Goal: Check status: Check status

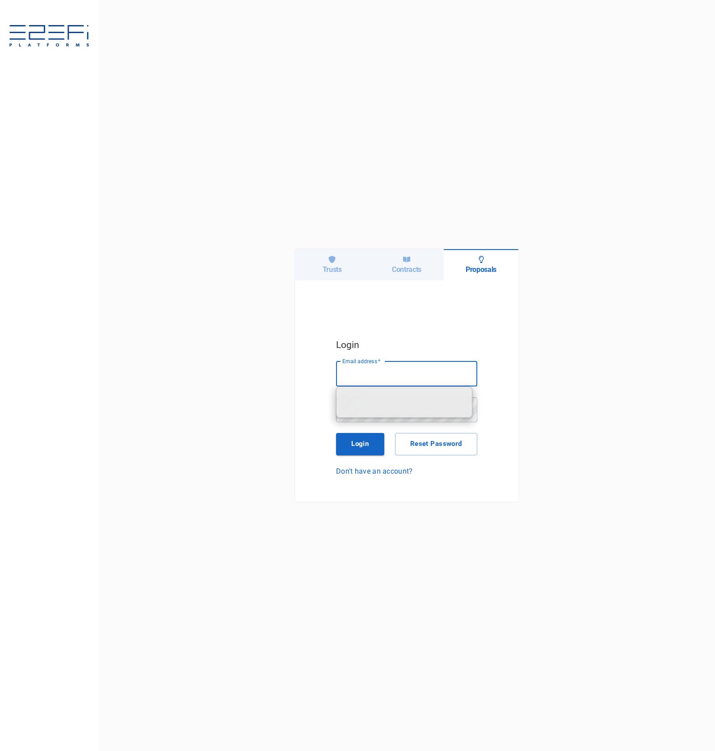
click at [338, 272] on h6 "Trusts" at bounding box center [332, 269] width 19 height 8
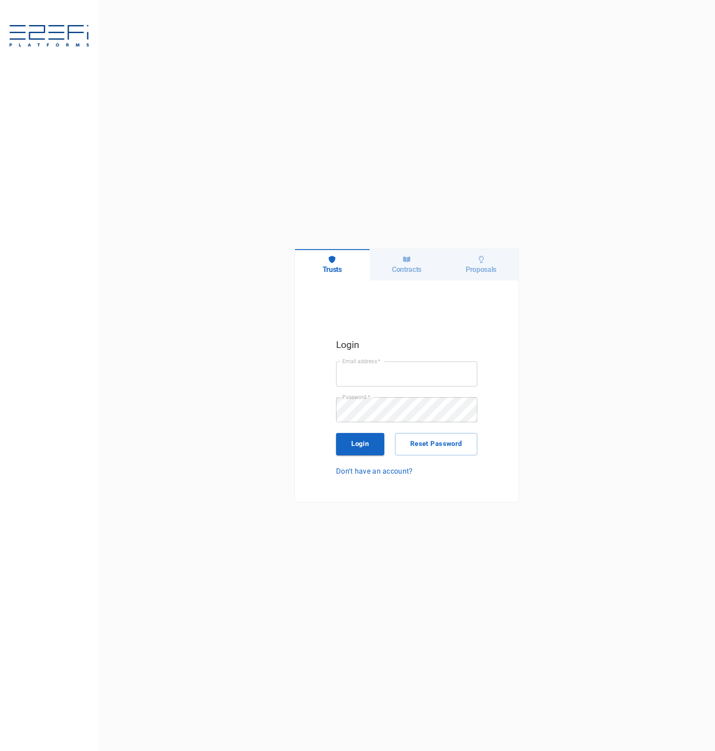
click at [397, 368] on input "Email address   *" at bounding box center [406, 373] width 141 height 25
type input "[PERSON_NAME][EMAIL_ADDRESS][DOMAIN_NAME]"
click at [360, 445] on button "Login" at bounding box center [360, 444] width 48 height 22
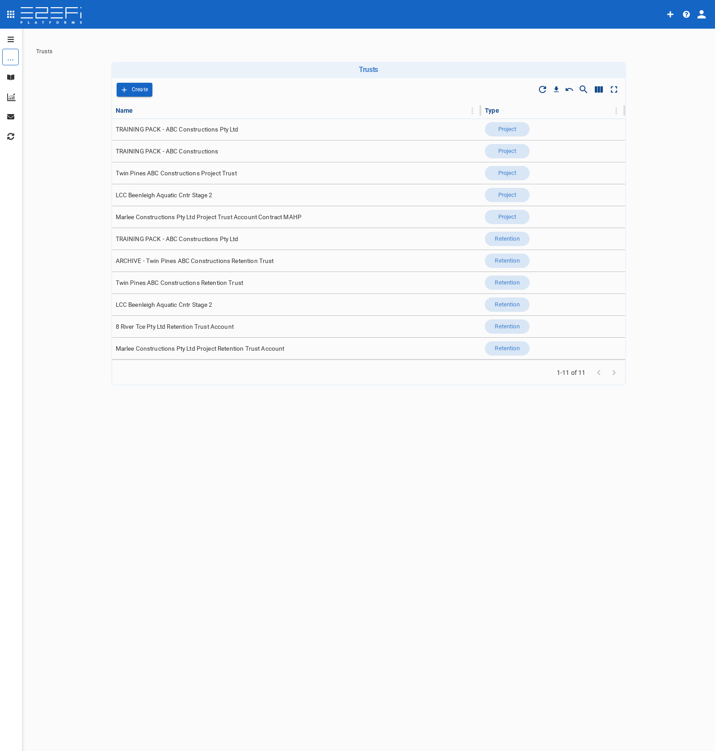
click at [702, 16] on icon "profile" at bounding box center [702, 14] width 8 height 8
click at [690, 41] on span "Organisation" at bounding box center [676, 39] width 38 height 10
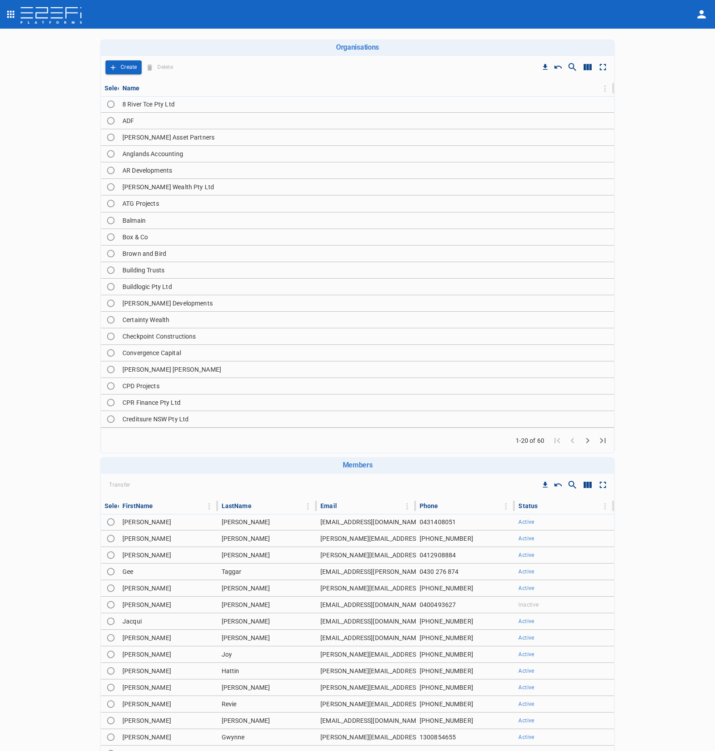
click at [587, 441] on icon "Go to next page" at bounding box center [588, 440] width 3 height 5
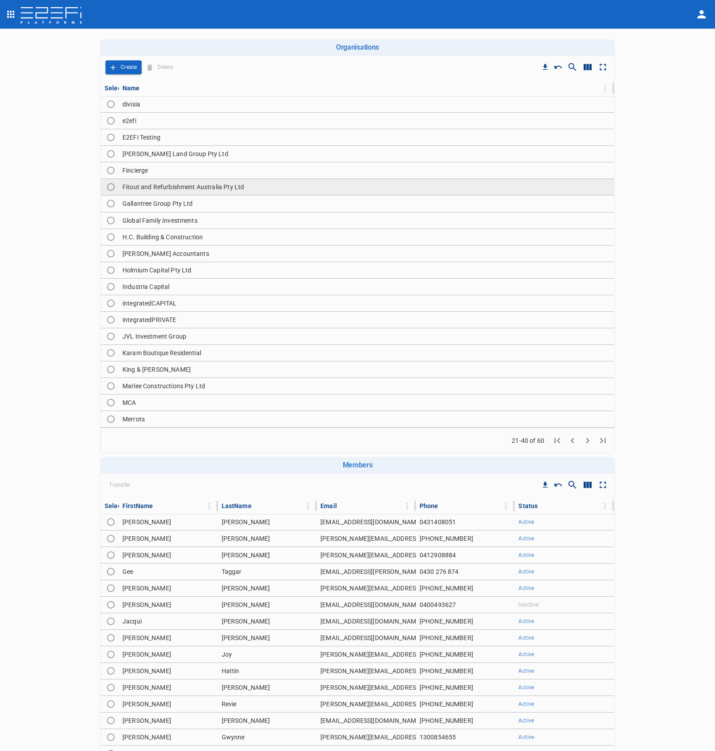
click at [207, 191] on td "Fitout and Refurbishment Australia Pty Ltd" at bounding box center [366, 187] width 495 height 16
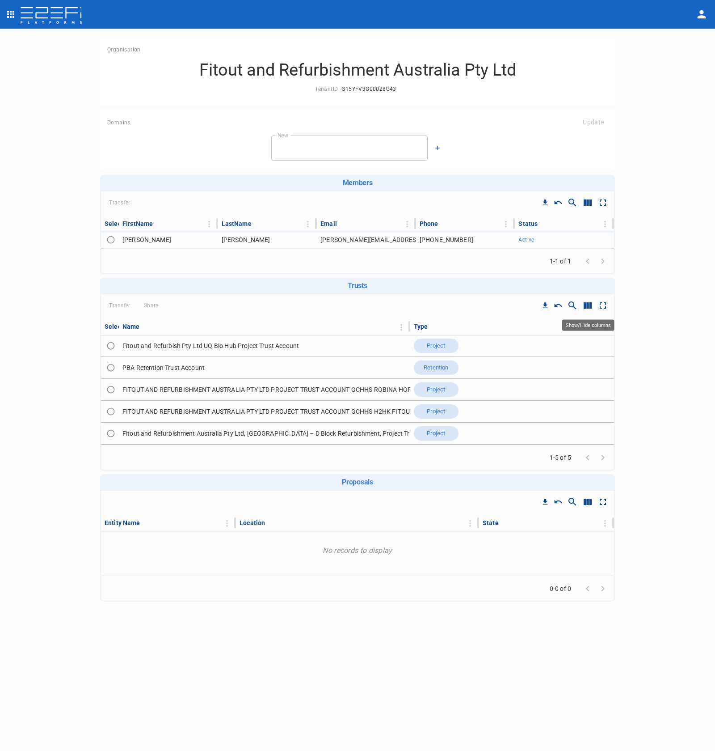
click at [589, 306] on icon "Show/Hide columns" at bounding box center [588, 305] width 11 height 11
click at [595, 379] on input "ID" at bounding box center [591, 371] width 51 height 17
checkbox input "true"
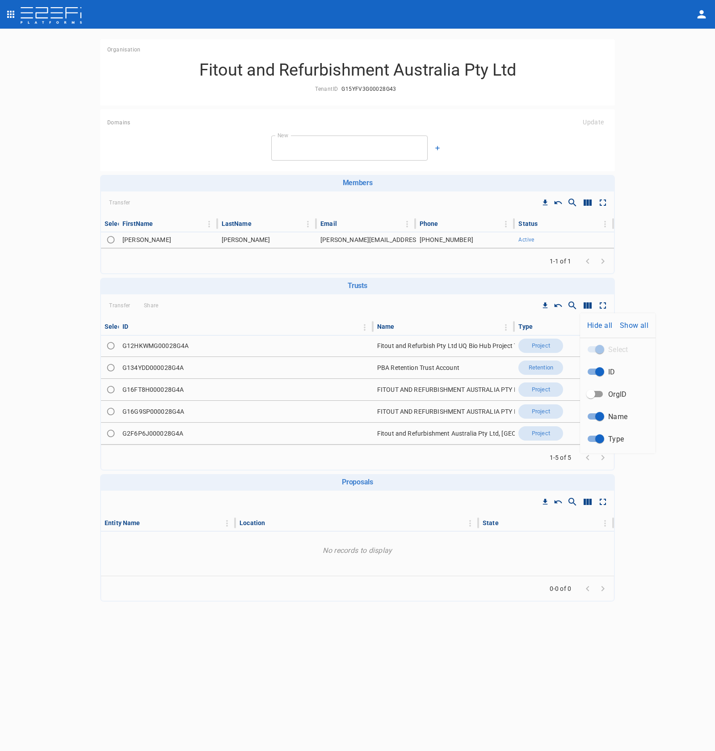
click at [689, 416] on div at bounding box center [357, 375] width 715 height 751
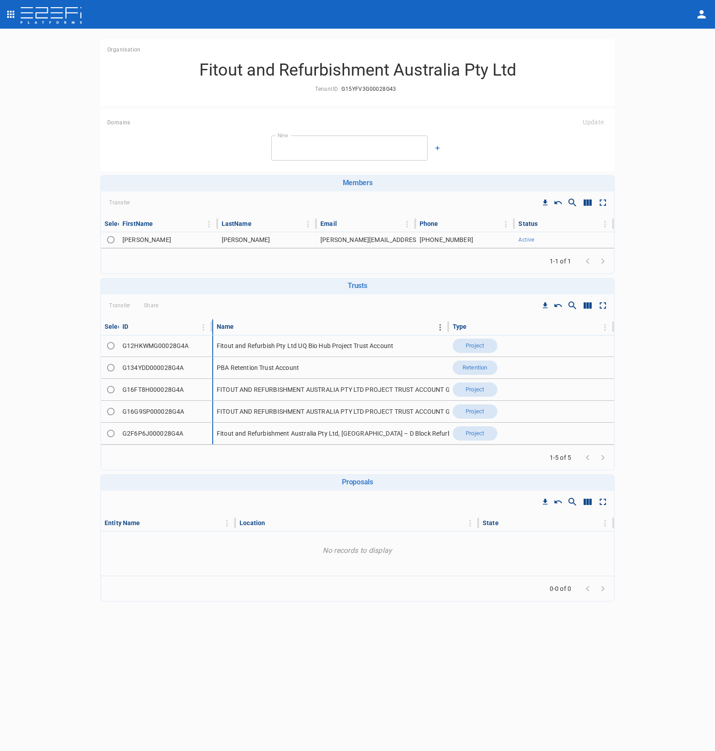
drag, startPoint x: 372, startPoint y: 326, endPoint x: 267, endPoint y: 330, distance: 105.6
click at [267, 330] on tr "Select ID Name Type" at bounding box center [357, 326] width 513 height 15
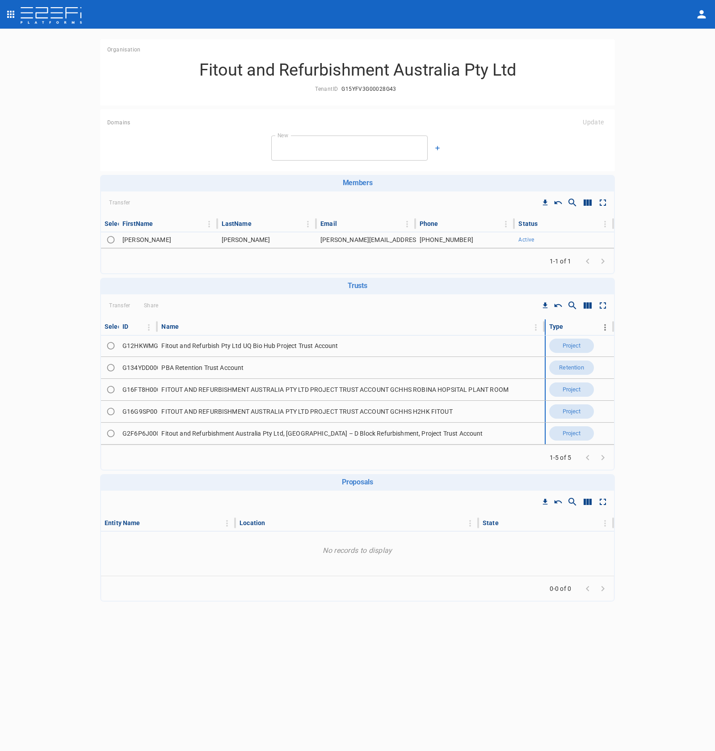
drag, startPoint x: 448, startPoint y: 327, endPoint x: 578, endPoint y: 329, distance: 129.7
click at [578, 329] on tr "Select ID Name Type" at bounding box center [357, 326] width 513 height 15
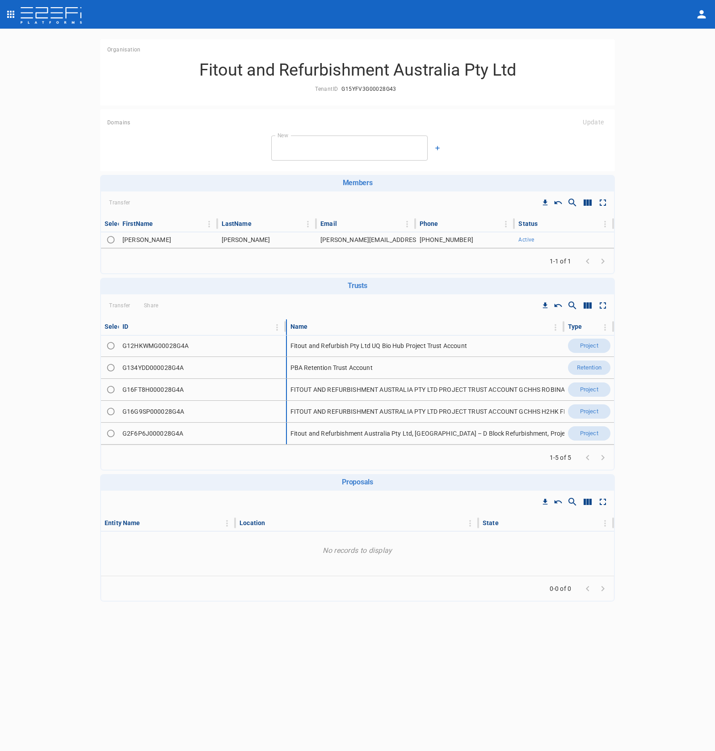
drag, startPoint x: 156, startPoint y: 328, endPoint x: 249, endPoint y: 334, distance: 93.6
click at [250, 332] on th "ID" at bounding box center [203, 326] width 168 height 15
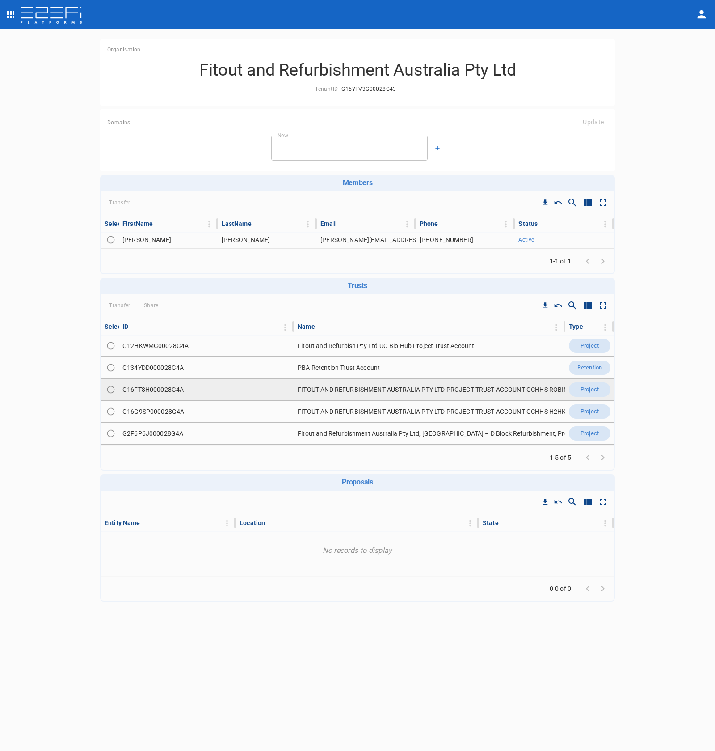
click at [173, 391] on td "G16FT8H000028G4A" at bounding box center [206, 389] width 175 height 21
copy td "G16FT8H000028G4A"
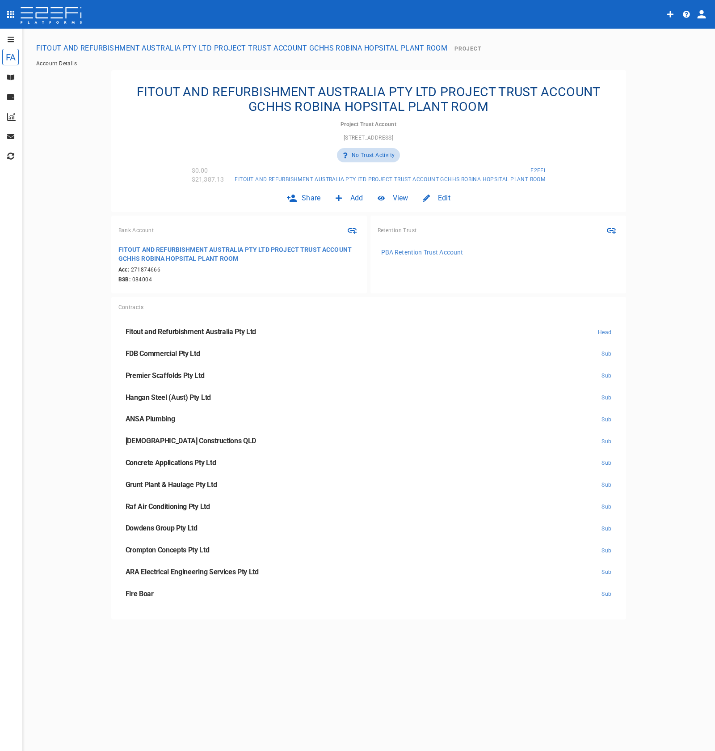
click at [9, 42] on icon "open drawer" at bounding box center [10, 39] width 7 height 7
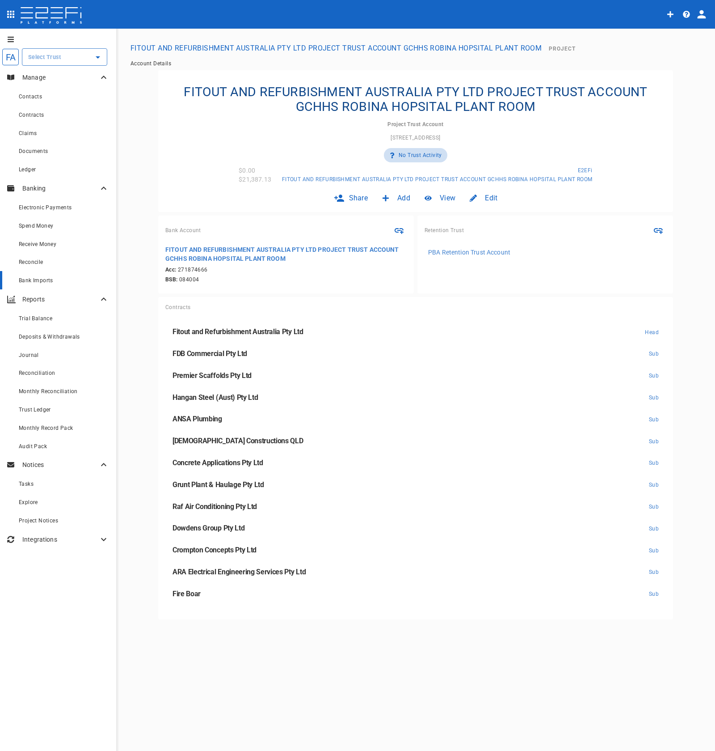
click at [60, 282] on div "Bank Imports" at bounding box center [64, 280] width 90 height 11
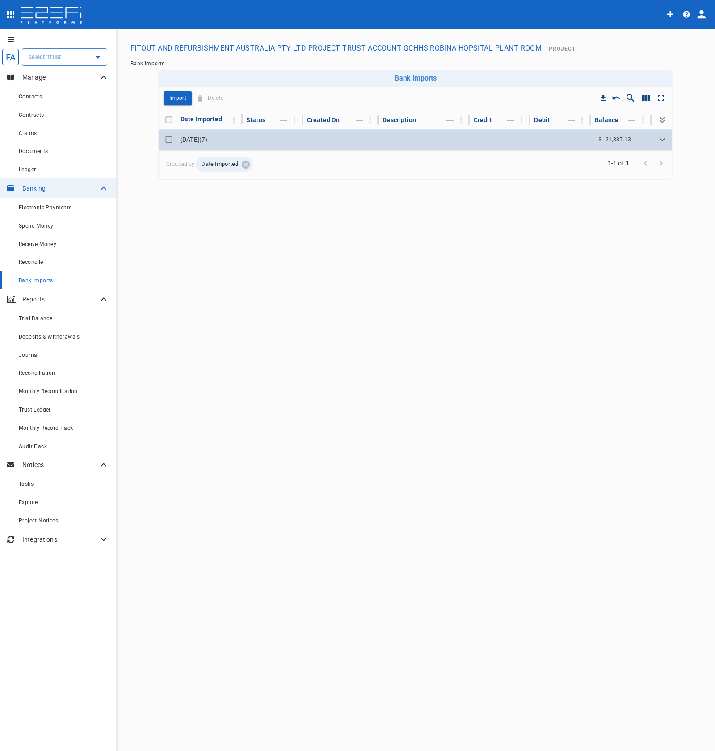
click at [382, 144] on td at bounding box center [424, 139] width 91 height 21
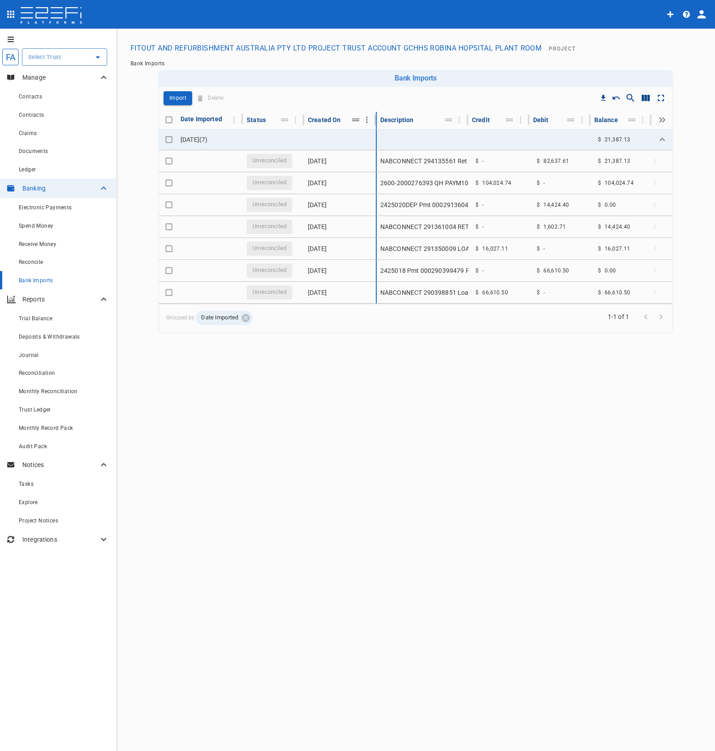
click at [373, 124] on div at bounding box center [373, 119] width 5 height 11
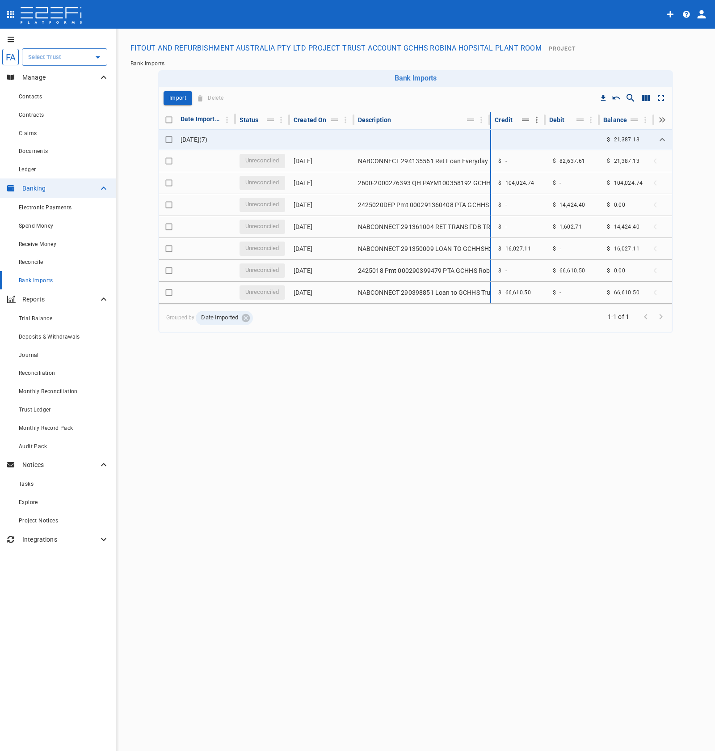
drag, startPoint x: 467, startPoint y: 118, endPoint x: 522, endPoint y: 122, distance: 55.1
click at [522, 122] on tr "Date Imported Status Created On Description Credit Debit Balance" at bounding box center [415, 120] width 513 height 17
click at [650, 99] on icon "Show/Hide columns" at bounding box center [646, 98] width 8 height 6
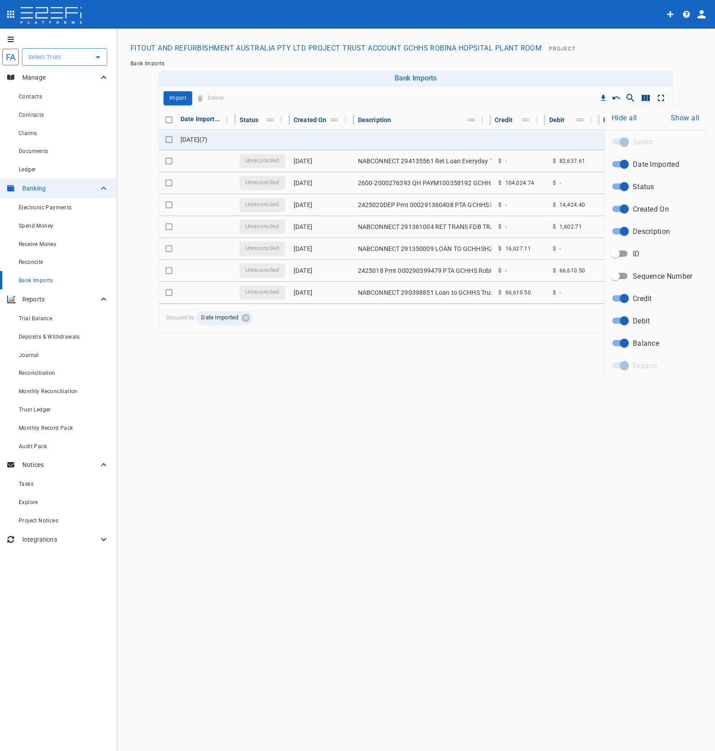
click at [618, 259] on input "ID" at bounding box center [615, 253] width 51 height 17
checkbox input "true"
click at [558, 459] on div at bounding box center [357, 375] width 715 height 751
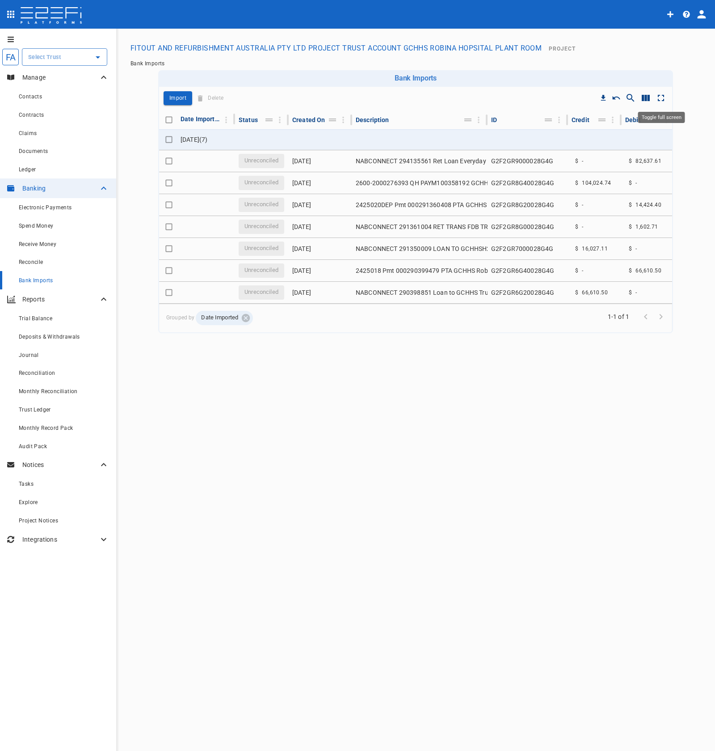
click at [661, 98] on icon "Toggle full screen" at bounding box center [661, 98] width 11 height 11
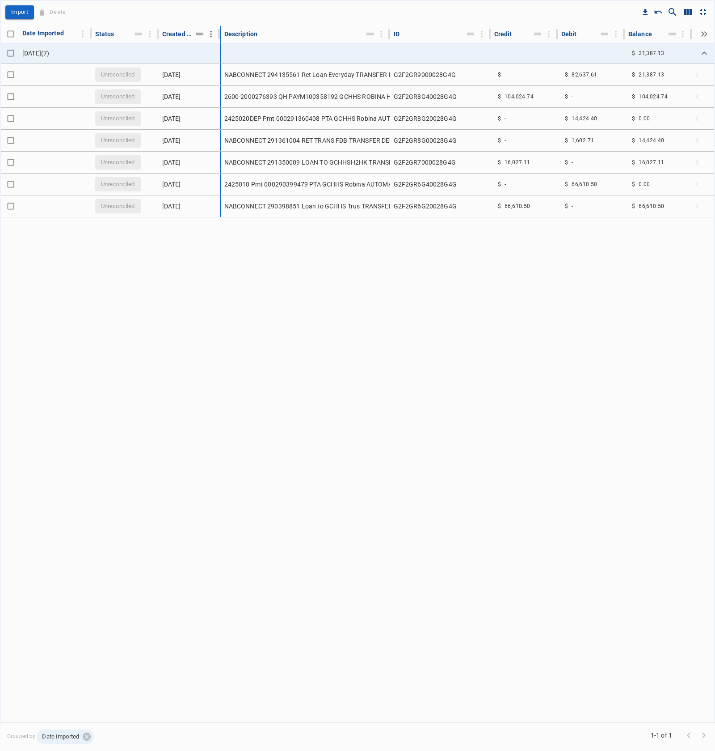
drag, startPoint x: 230, startPoint y: 36, endPoint x: 216, endPoint y: 36, distance: 13.9
click at [216, 36] on div at bounding box center [217, 34] width 5 height 11
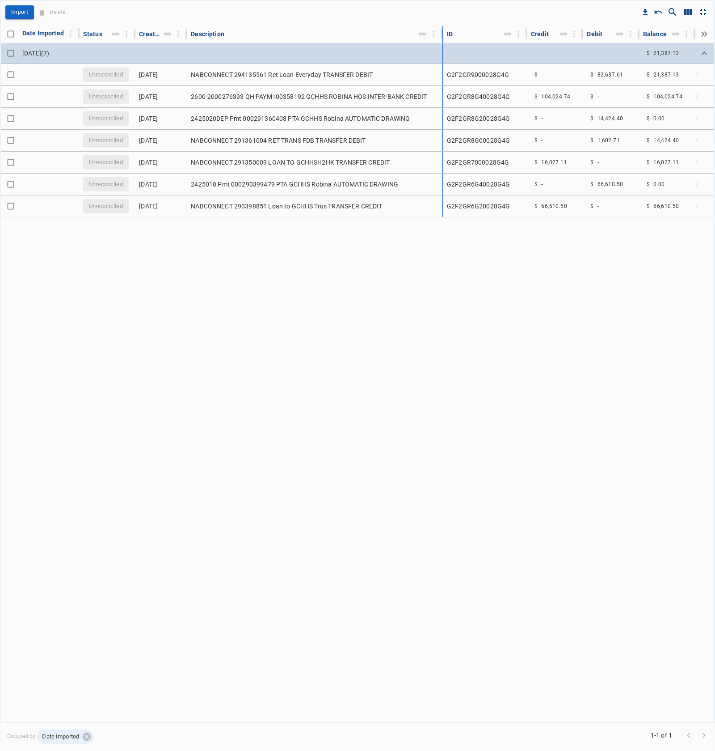
drag, startPoint x: 389, startPoint y: 35, endPoint x: 498, endPoint y: 44, distance: 109.9
